Goal: Task Accomplishment & Management: Manage account settings

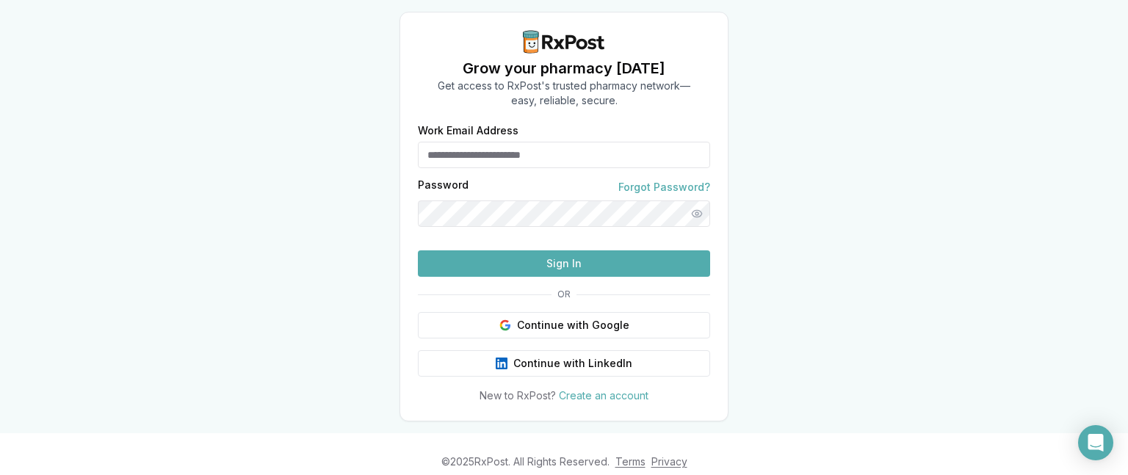
type input "**********"
click at [559, 277] on button "Sign In" at bounding box center [564, 263] width 292 height 26
click at [562, 277] on button "Sign In" at bounding box center [564, 263] width 292 height 26
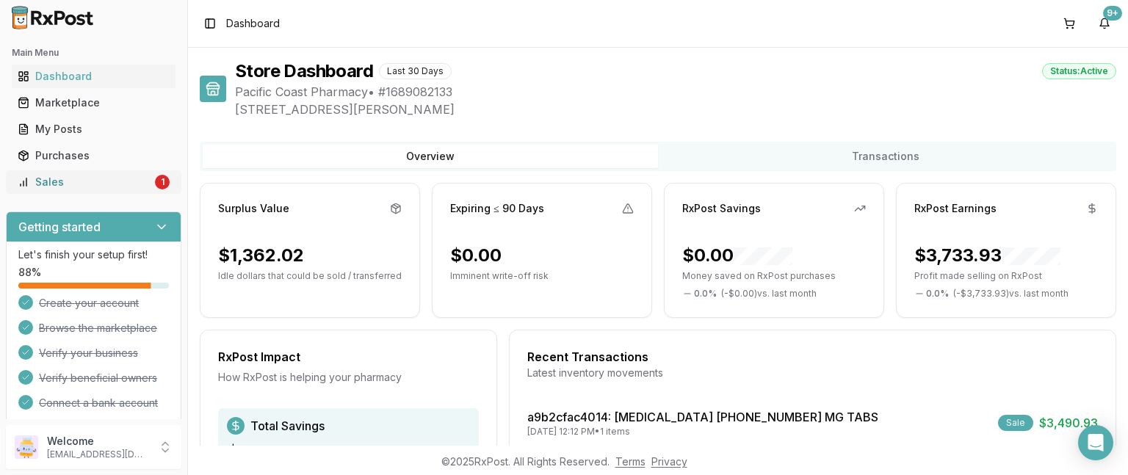
click at [46, 178] on div "Sales" at bounding box center [85, 182] width 134 height 15
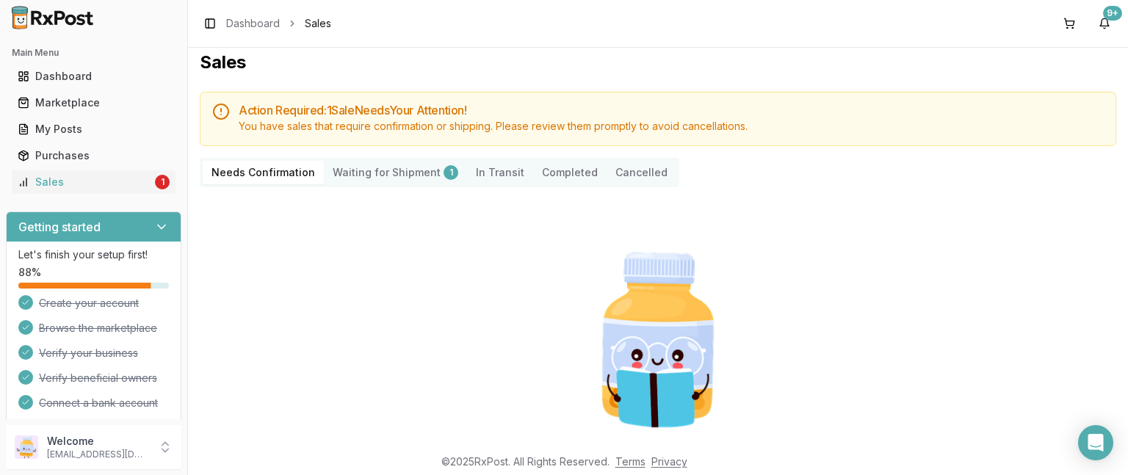
scroll to position [6, 0]
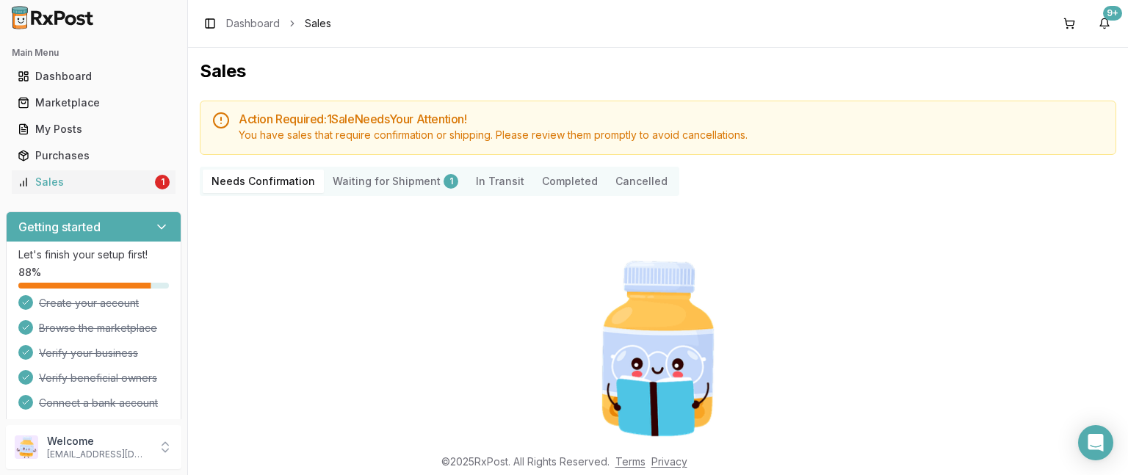
click at [371, 180] on Shipment "Waiting for Shipment 1" at bounding box center [395, 181] width 143 height 23
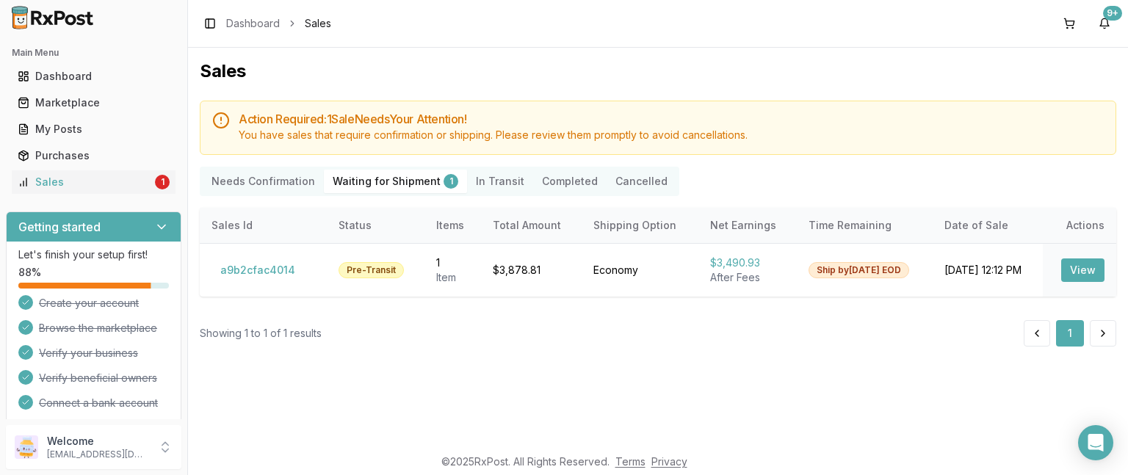
drag, startPoint x: 1074, startPoint y: 269, endPoint x: 802, endPoint y: 349, distance: 283.8
click at [802, 349] on div "Sales Action Required: 1 Sale Need s Your Attention! You have sales that requir…" at bounding box center [658, 247] width 940 height 398
click at [1089, 273] on button "View" at bounding box center [1082, 269] width 43 height 23
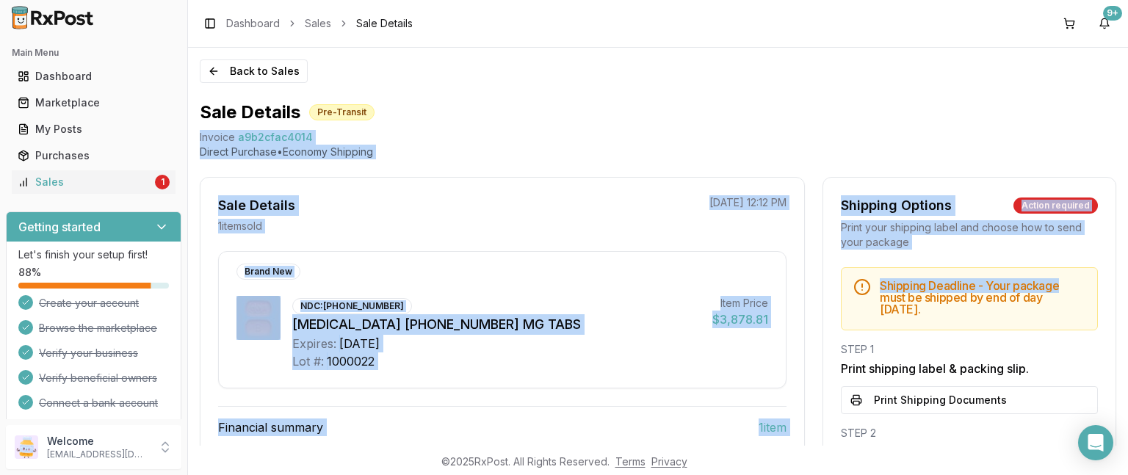
drag, startPoint x: 1119, startPoint y: 123, endPoint x: 1127, endPoint y: 269, distance: 146.3
click at [1127, 269] on div "Back to Sales Sale Details Pre-Transit Invoice a9b2cfac4014 Direct Purchase • E…" at bounding box center [658, 247] width 940 height 398
click at [1068, 167] on div "Sale Details Pre-Transit Invoice a9b2cfac4014 Direct Purchase • Economy Shippin…" at bounding box center [658, 380] width 916 height 558
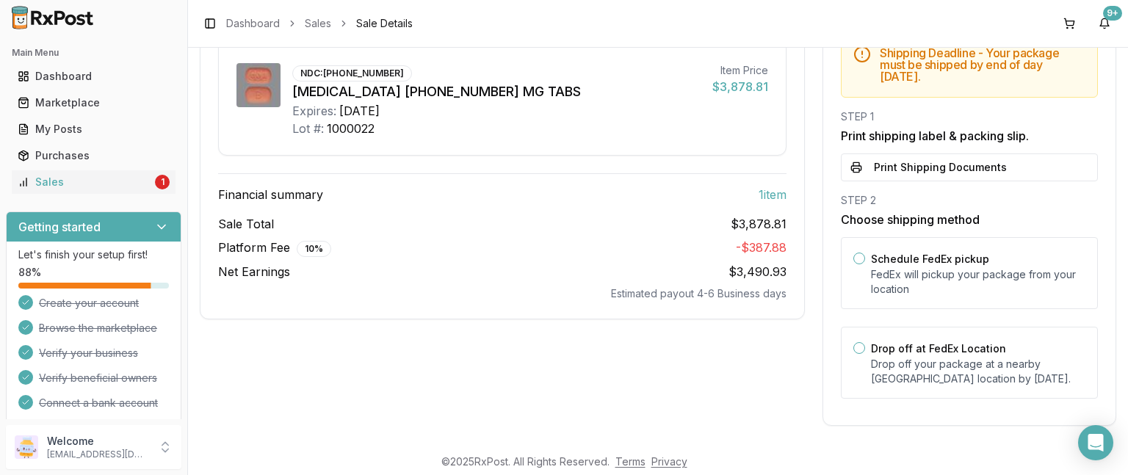
scroll to position [235, 0]
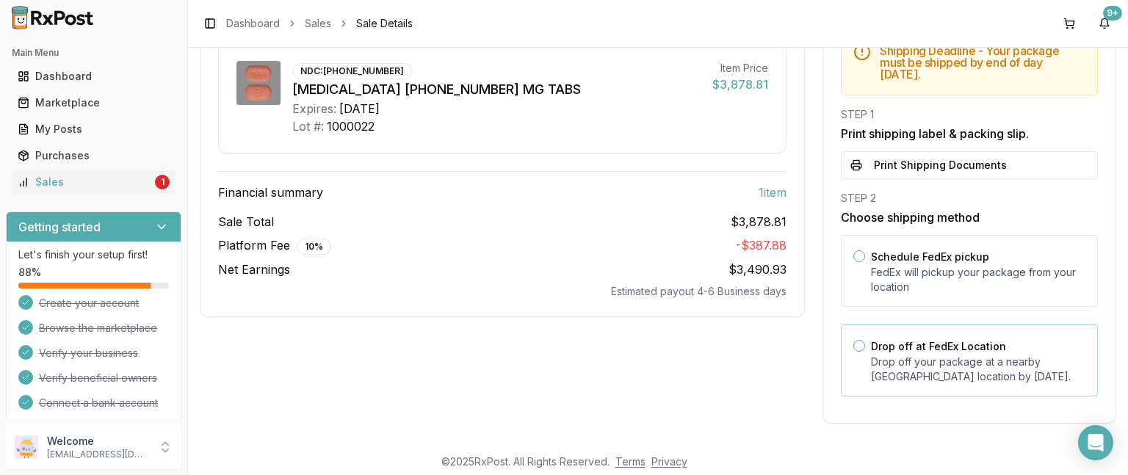
click at [860, 348] on div "Drop off at FedEx Location Drop off your package at a nearby [GEOGRAPHIC_DATA] …" at bounding box center [968, 360] width 257 height 72
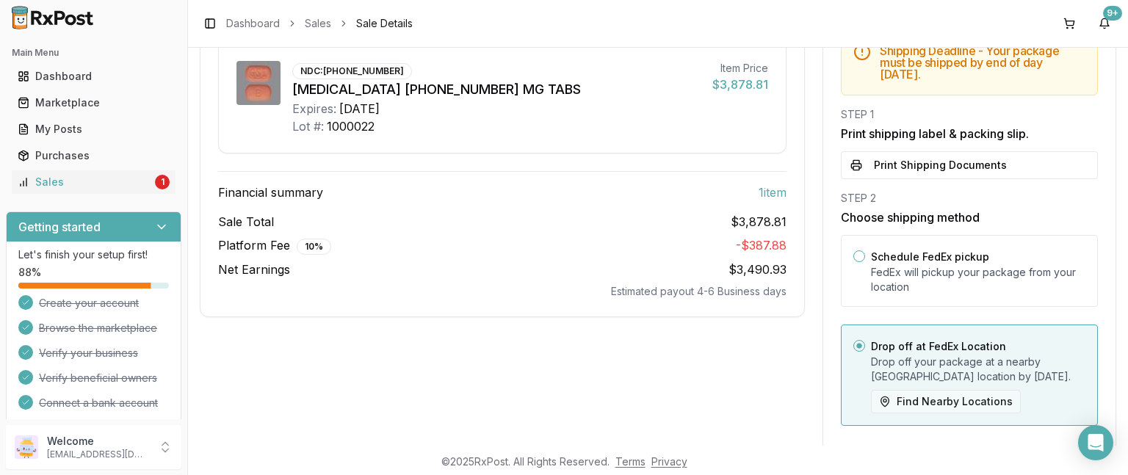
click at [937, 398] on button "Find Nearby Locations" at bounding box center [946, 401] width 150 height 23
